Goal: Find specific page/section: Find specific page/section

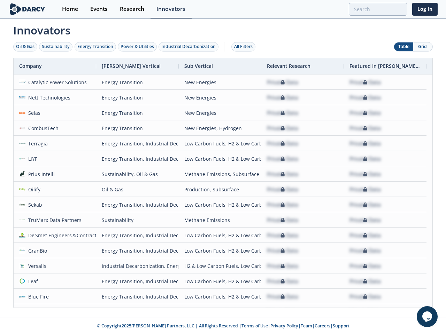
click at [25, 47] on div "Oil & Gas" at bounding box center [25, 47] width 18 height 6
click at [56, 47] on div "Sustainability" at bounding box center [56, 47] width 28 height 6
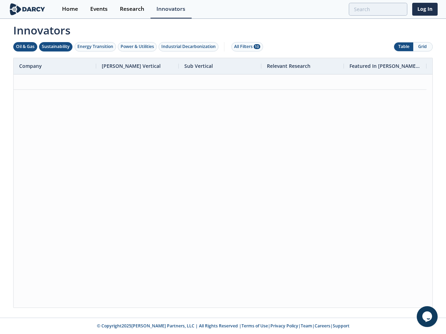
click at [95, 47] on div "Energy Transition" at bounding box center [95, 47] width 36 height 6
click at [138, 47] on div "Power & Utilities" at bounding box center [137, 47] width 33 height 6
click at [190, 47] on div "Industrial Decarbonization" at bounding box center [188, 47] width 54 height 6
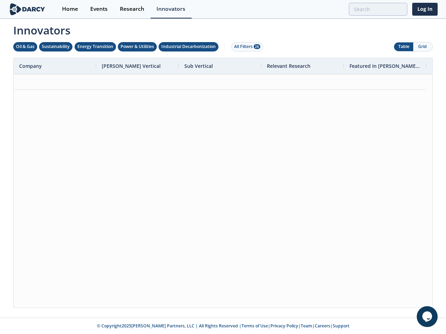
click at [245, 47] on div "All Filters 28" at bounding box center [247, 47] width 26 height 6
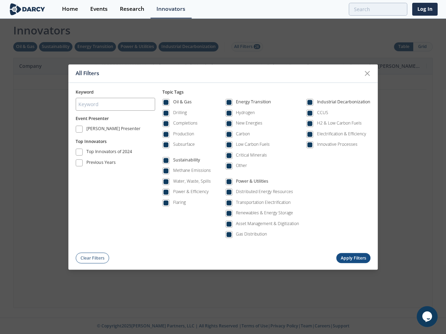
click at [403, 47] on div "All Filters Keyword Event Presenter [PERSON_NAME] Presenter Top Innovators Top …" at bounding box center [223, 167] width 446 height 334
